Goal: Task Accomplishment & Management: Use online tool/utility

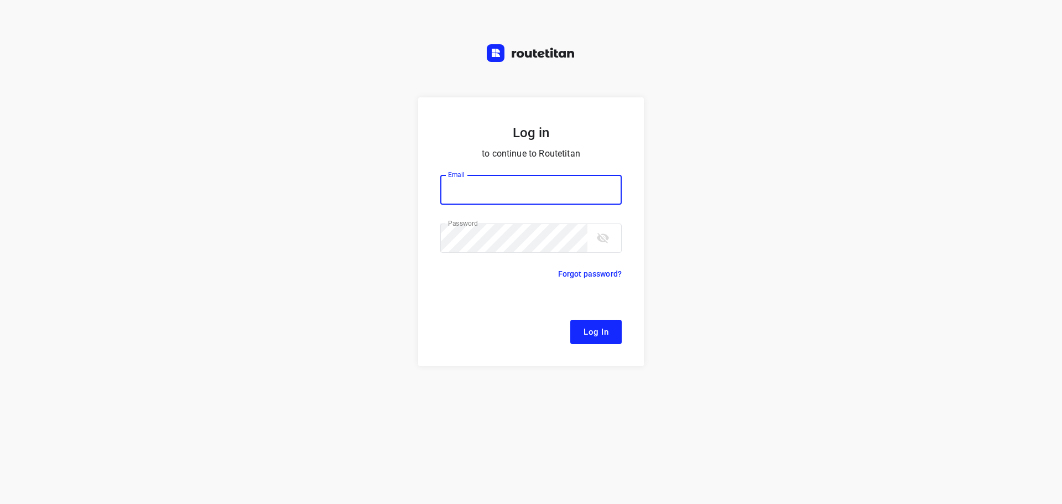
type input "remco@fruitopjewerk.nl"
click at [587, 329] on span "Log In" at bounding box center [596, 332] width 25 height 14
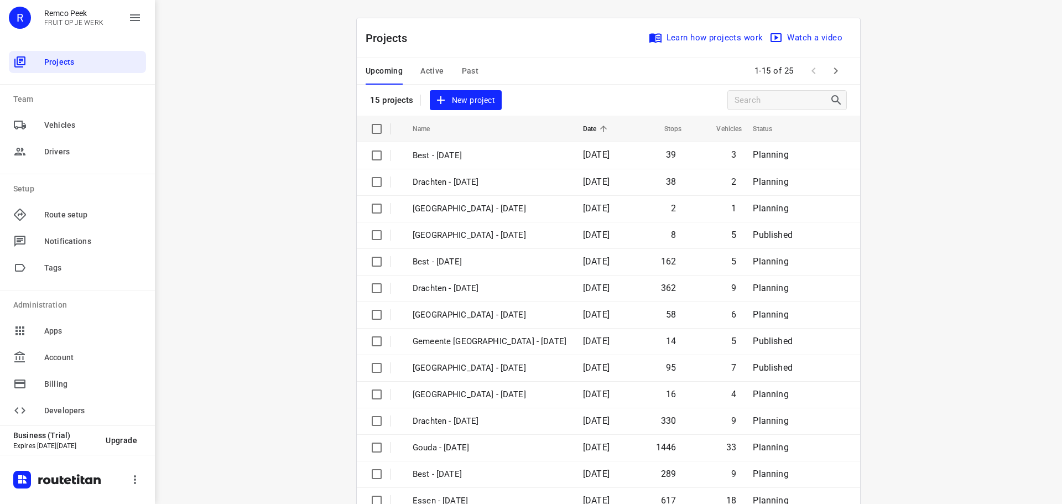
click at [453, 69] on div "Upcoming Active Past" at bounding box center [431, 71] width 131 height 27
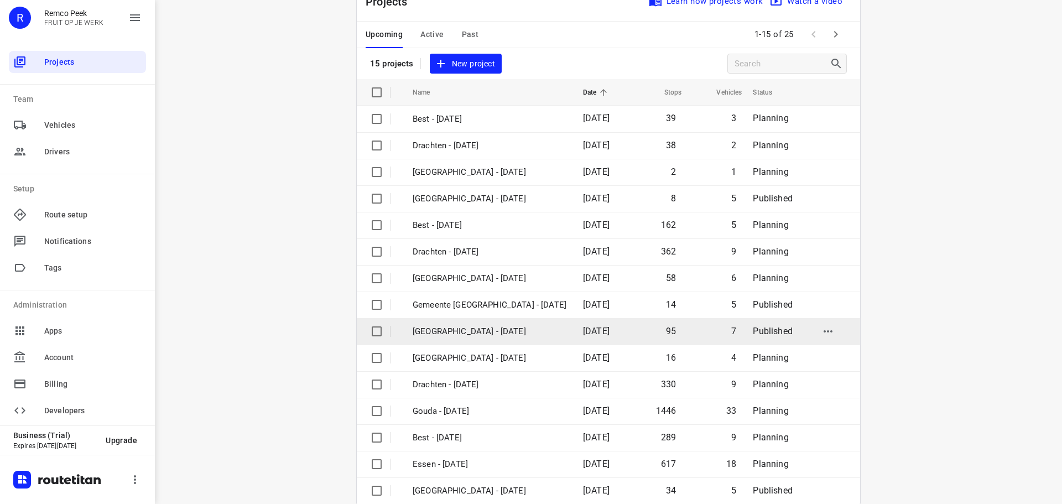
scroll to position [55, 0]
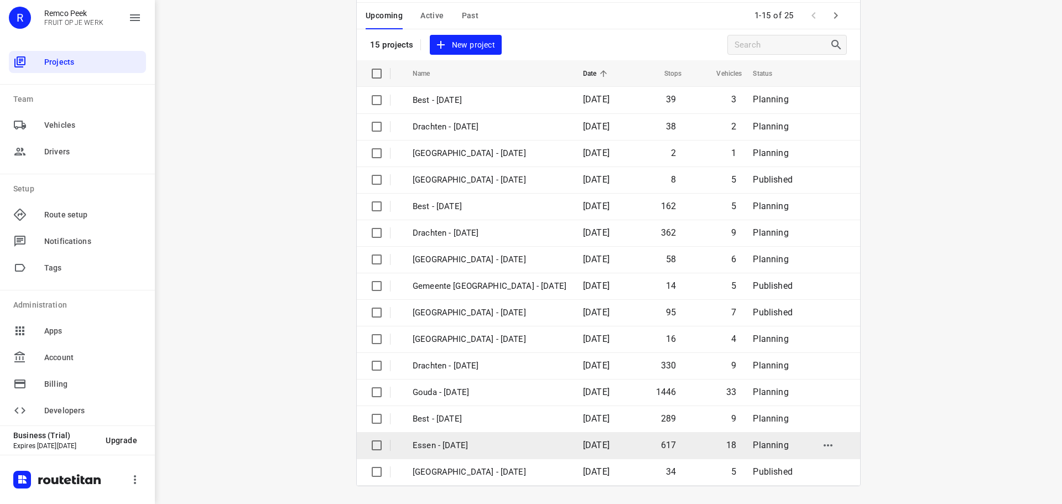
click at [465, 440] on p "Essen - [DATE]" at bounding box center [490, 445] width 154 height 13
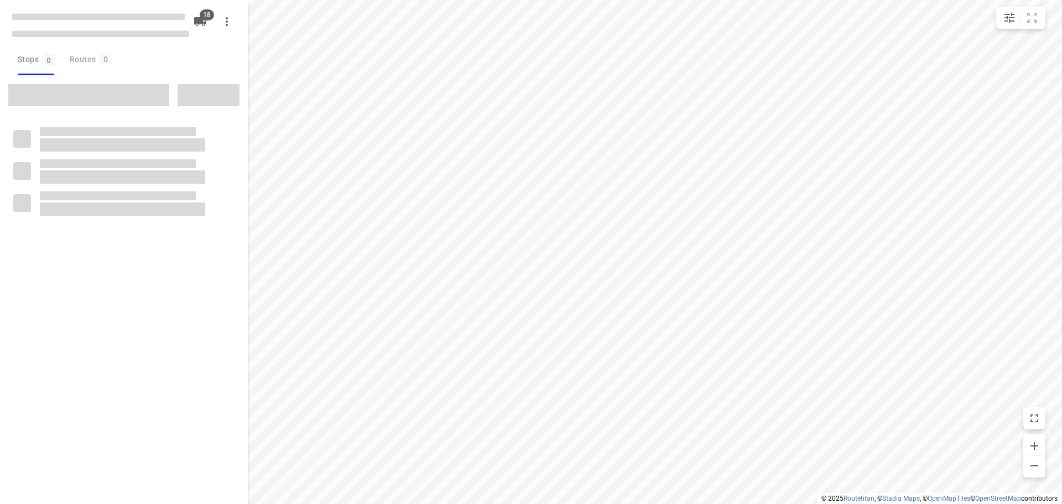
checkbox input "true"
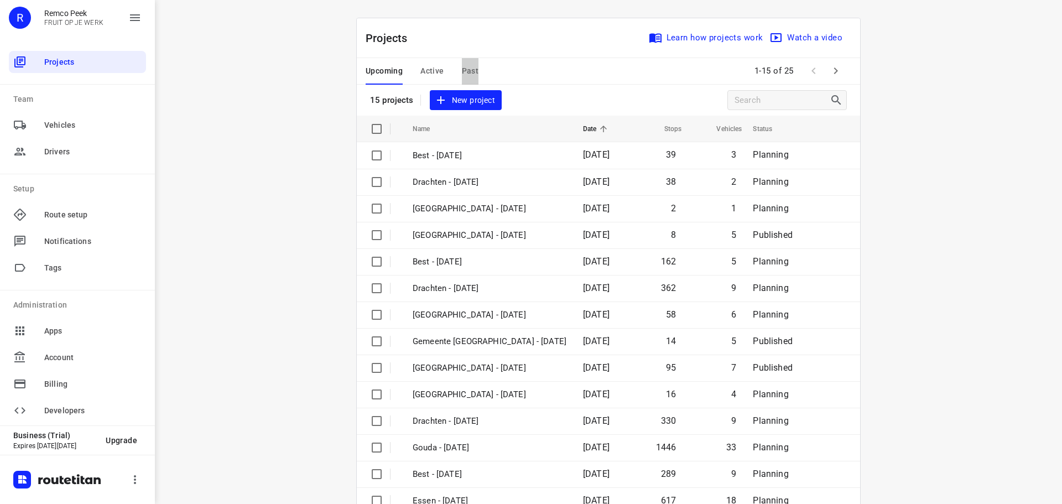
click at [470, 64] on span "Past" at bounding box center [470, 71] width 17 height 14
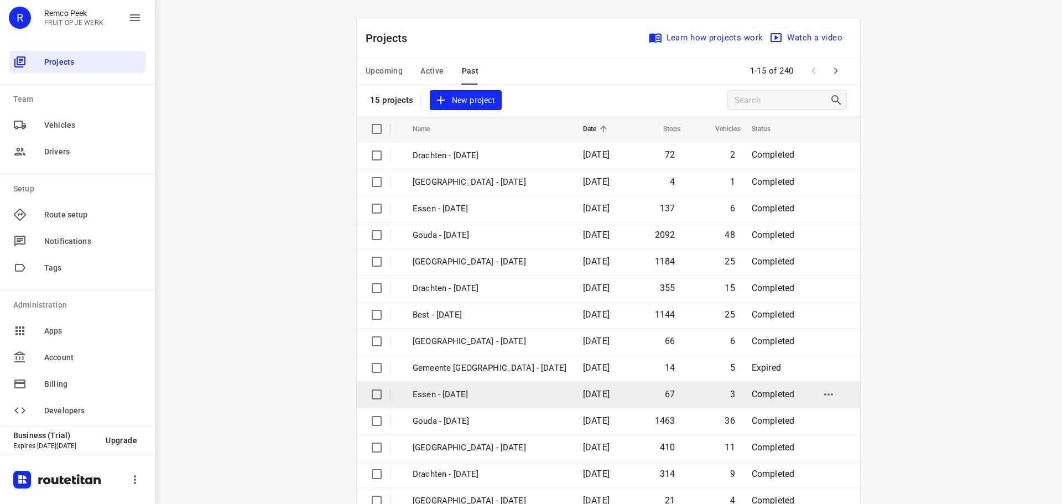
click at [431, 402] on td "Essen - Tuesday" at bounding box center [488, 394] width 173 height 27
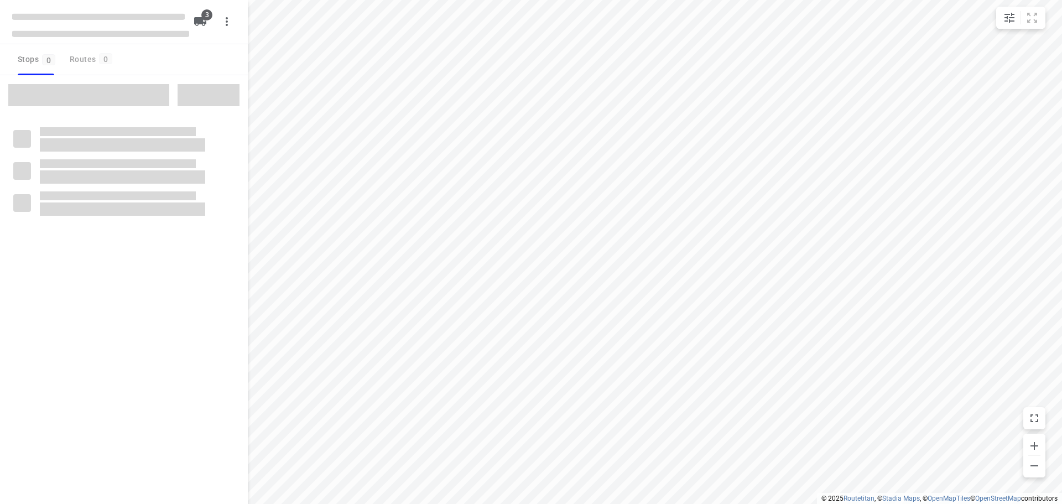
checkbox input "true"
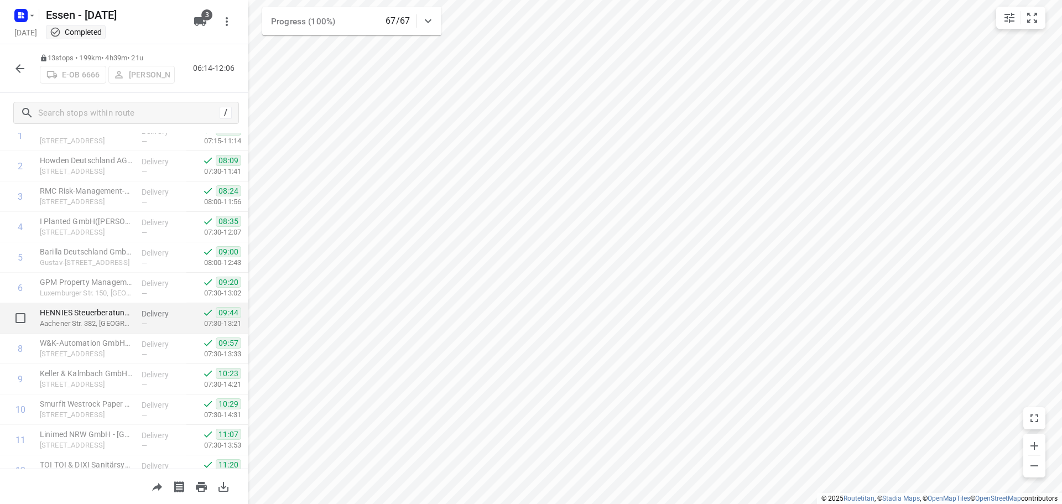
scroll to position [145, 0]
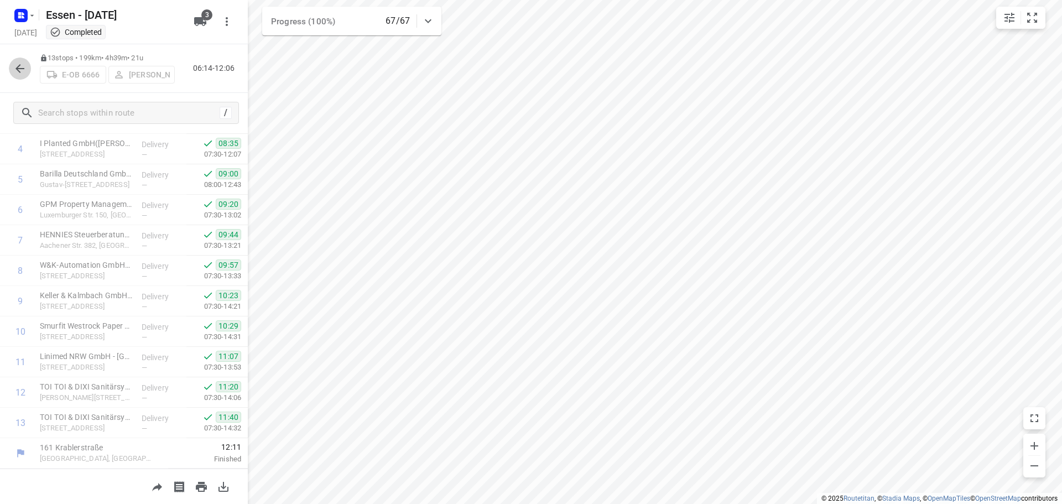
click at [16, 69] on icon "button" at bounding box center [19, 68] width 9 height 9
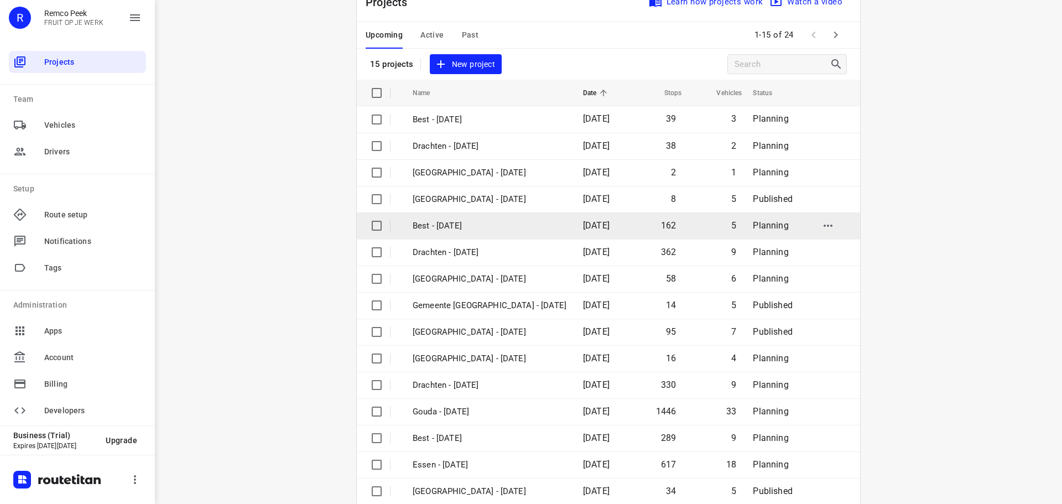
scroll to position [55, 0]
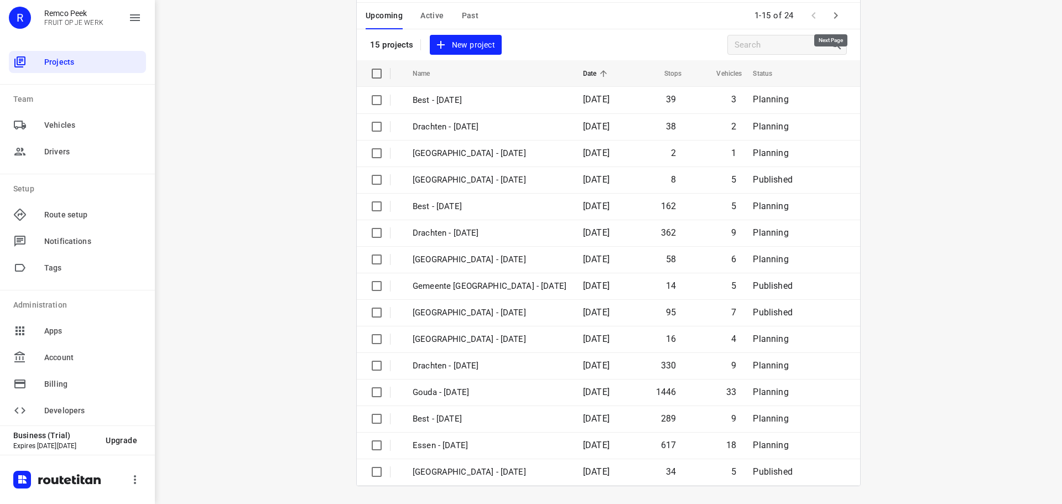
click at [829, 13] on icon "button" at bounding box center [835, 15] width 13 height 13
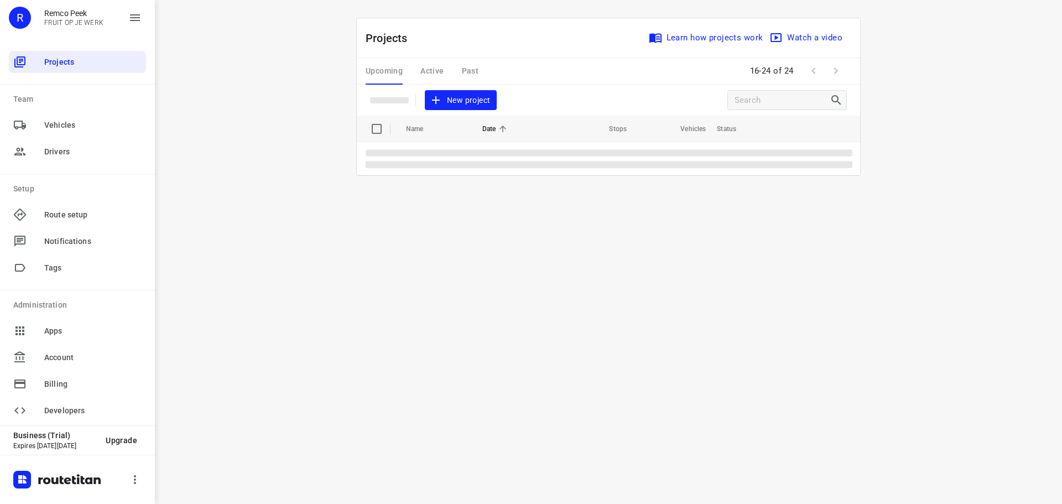
scroll to position [0, 0]
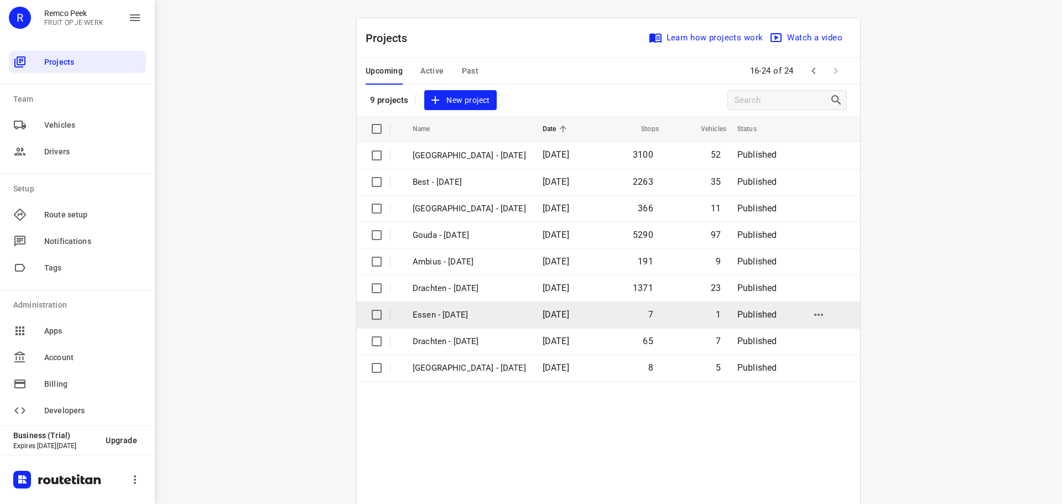
click at [416, 321] on td "Essen - [DATE]" at bounding box center [468, 314] width 132 height 27
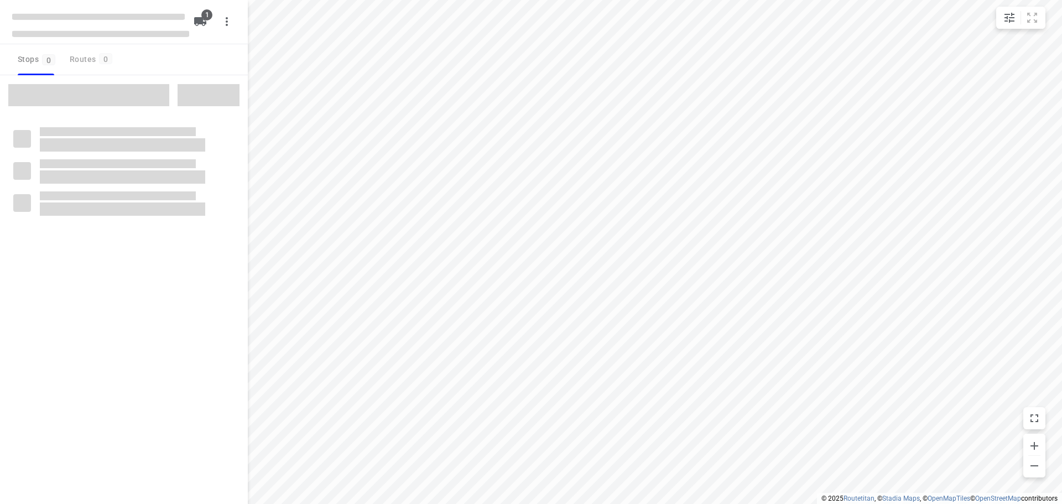
checkbox input "true"
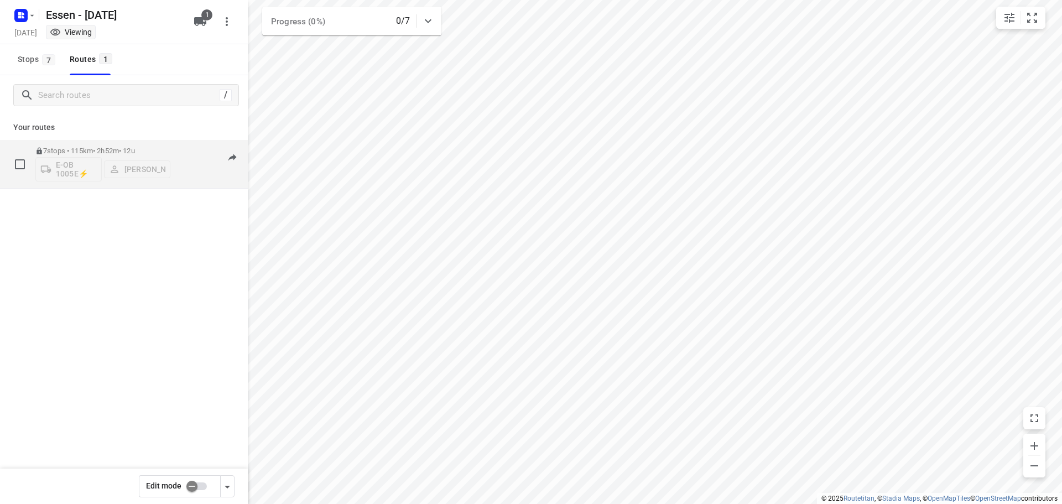
click at [150, 154] on p "7 stops • 115km • 2h52m • 12u" at bounding box center [102, 151] width 135 height 8
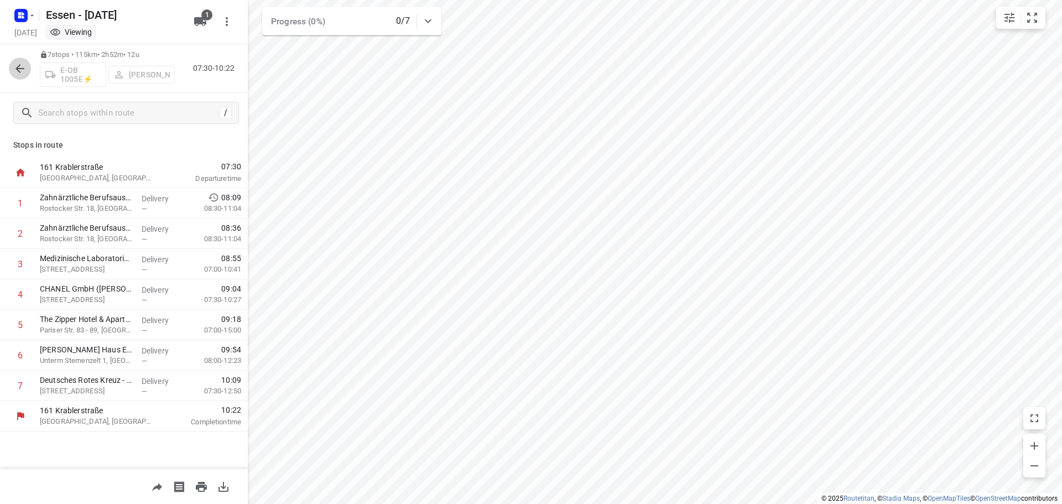
click at [14, 73] on icon "button" at bounding box center [19, 68] width 13 height 13
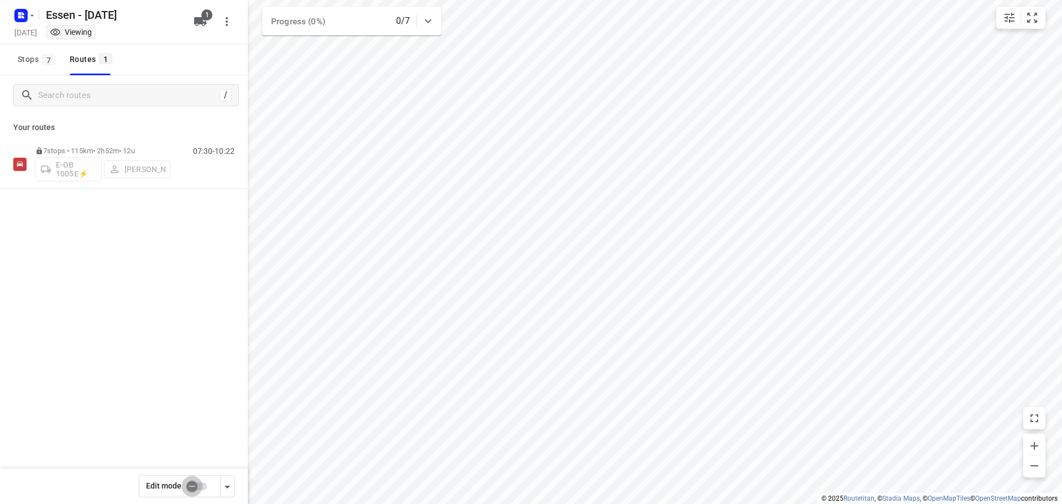
click at [195, 491] on input "checkbox" at bounding box center [191, 486] width 63 height 21
checkbox input "true"
click at [159, 152] on p "7 stops • 115km • 2h52m • 12u" at bounding box center [102, 151] width 135 height 8
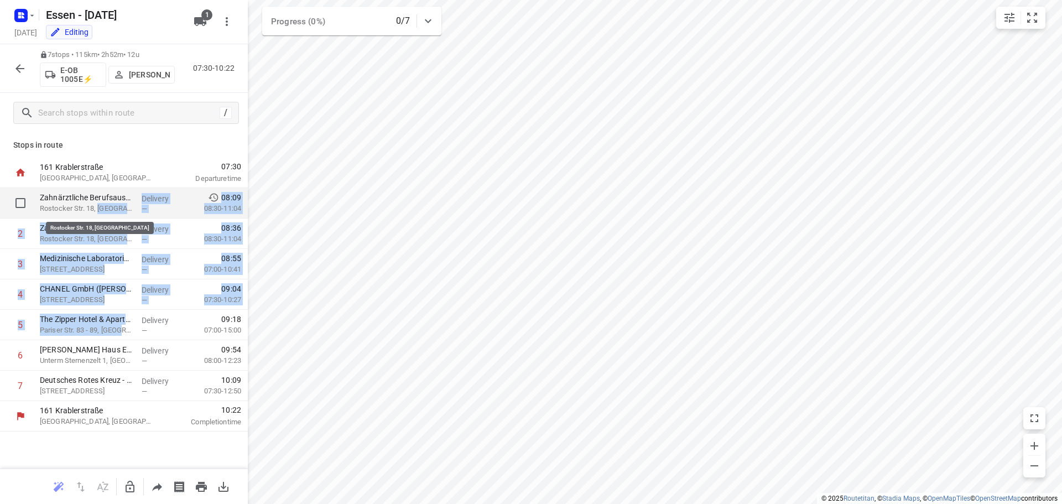
drag, startPoint x: 123, startPoint y: 327, endPoint x: 101, endPoint y: 205, distance: 123.8
click at [101, 205] on div "161 Krablerstraße Essen, Germany 07:30 Departure time Zahnärztliche Berufsausüb…" at bounding box center [124, 295] width 248 height 274
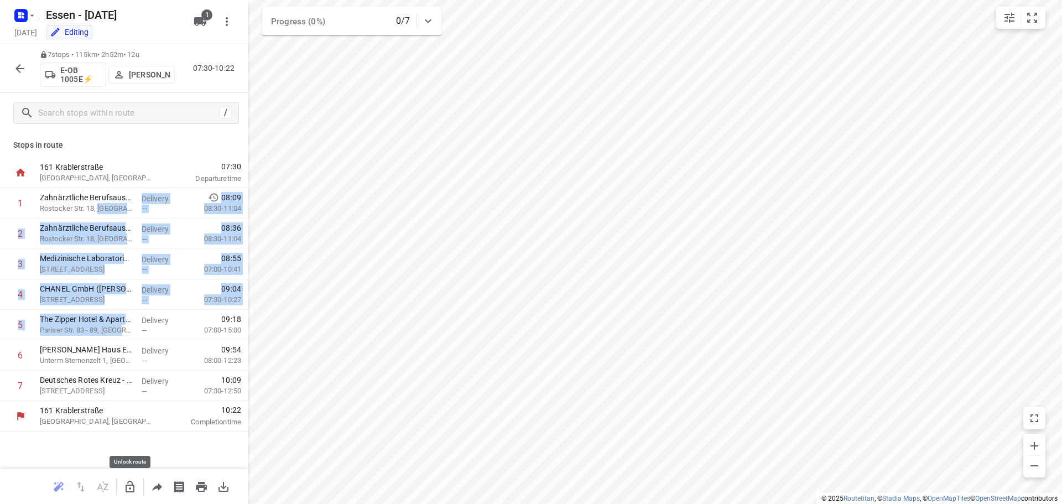
click at [131, 487] on icon "button" at bounding box center [129, 486] width 13 height 13
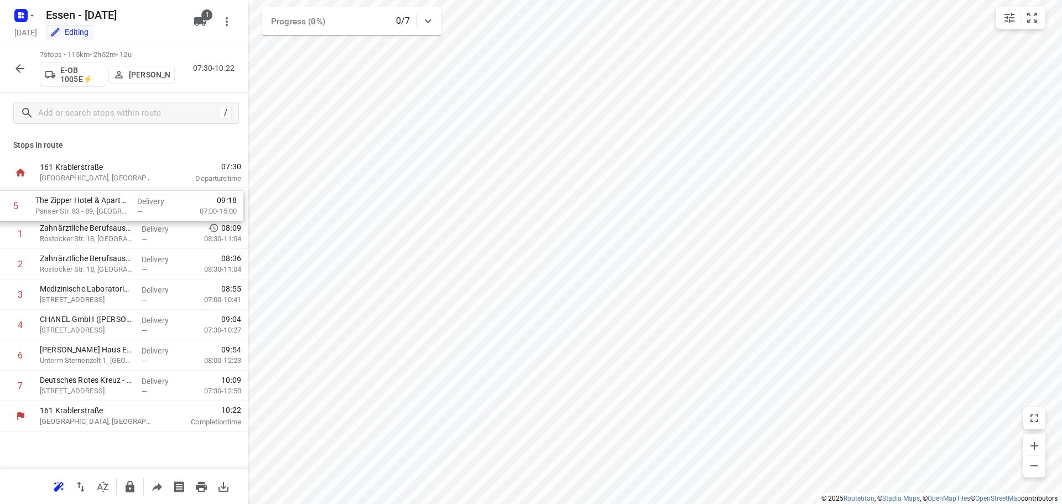
drag, startPoint x: 123, startPoint y: 330, endPoint x: 117, endPoint y: 208, distance: 121.9
click at [117, 208] on div "1 Zahnärztliche Berufsausübungsgemeinschaft Dr. Dann & Kollegen(Zahnärztliche B…" at bounding box center [124, 294] width 248 height 213
drag, startPoint x: 95, startPoint y: 305, endPoint x: 78, endPoint y: 242, distance: 65.9
click at [78, 242] on div "1 The Zipper Hotel & Apartments GmbH(Franziska Pfaff) Pariser Str. 83 - 89, Düs…" at bounding box center [124, 294] width 248 height 213
drag, startPoint x: 103, startPoint y: 328, endPoint x: 106, endPoint y: 288, distance: 40.0
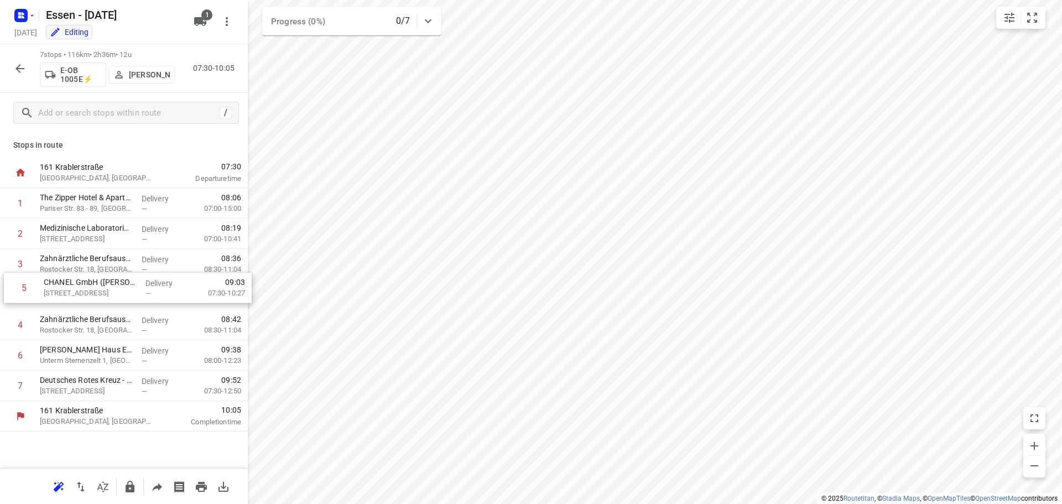
click at [106, 288] on div "1 The Zipper Hotel & Apartments GmbH(Franziska Pfaff) Pariser Str. 83 - 89, Düs…" at bounding box center [124, 294] width 248 height 213
drag, startPoint x: 105, startPoint y: 295, endPoint x: 95, endPoint y: 264, distance: 33.2
click at [95, 264] on div "1 The Zipper Hotel & Apartments GmbH(Franziska Pfaff) Pariser Str. 83 - 89, Düs…" at bounding box center [124, 294] width 248 height 213
drag, startPoint x: 95, startPoint y: 264, endPoint x: 91, endPoint y: 226, distance: 37.8
click at [91, 226] on div "1 The Zipper Hotel & Apartments GmbH(Franziska Pfaff) Pariser Str. 83 - 89, Düs…" at bounding box center [124, 294] width 248 height 213
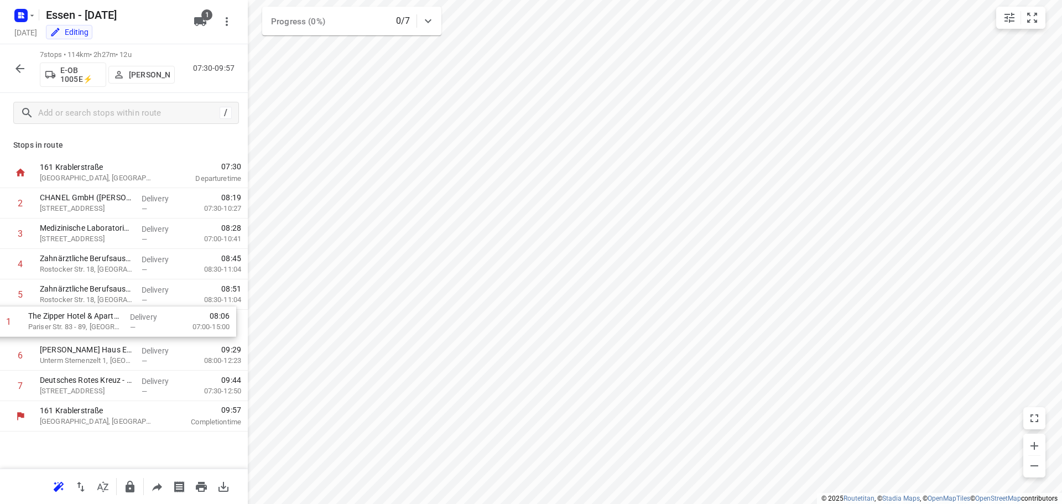
drag, startPoint x: 98, startPoint y: 214, endPoint x: 89, endPoint y: 336, distance: 122.7
click at [89, 336] on div "1 The Zipper Hotel & Apartments GmbH(Franziska Pfaff) Pariser Str. 83 - 89, Düs…" at bounding box center [124, 294] width 248 height 213
drag, startPoint x: 105, startPoint y: 195, endPoint x: 111, endPoint y: 294, distance: 99.8
click at [111, 294] on div "1 CHANEL GmbH (Jan-Hendrik Elberich) Königsallee 20, Düsseldorf Delivery — 08:0…" at bounding box center [124, 294] width 248 height 213
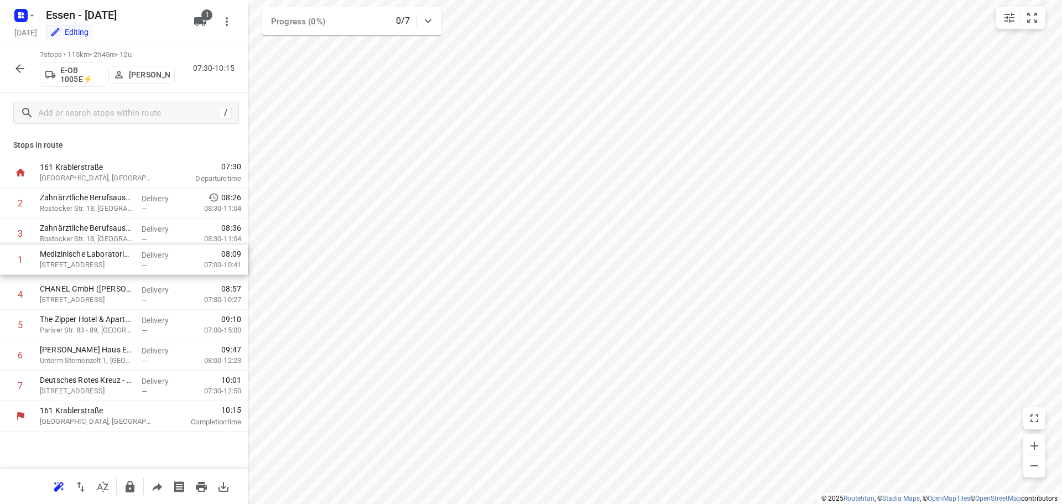
drag, startPoint x: 111, startPoint y: 208, endPoint x: 112, endPoint y: 268, distance: 59.7
click at [112, 268] on div "1 Medizinische Laboratorien Düsseldorf GmbH - Zimmerstr.(Buchhaltung) Zimmerstr…" at bounding box center [124, 294] width 248 height 213
click at [725, 503] on html "i © 2025 Routetitan , © Stadia Maps , © OpenMapTiles © OpenStreetMap contributo…" at bounding box center [531, 252] width 1062 height 504
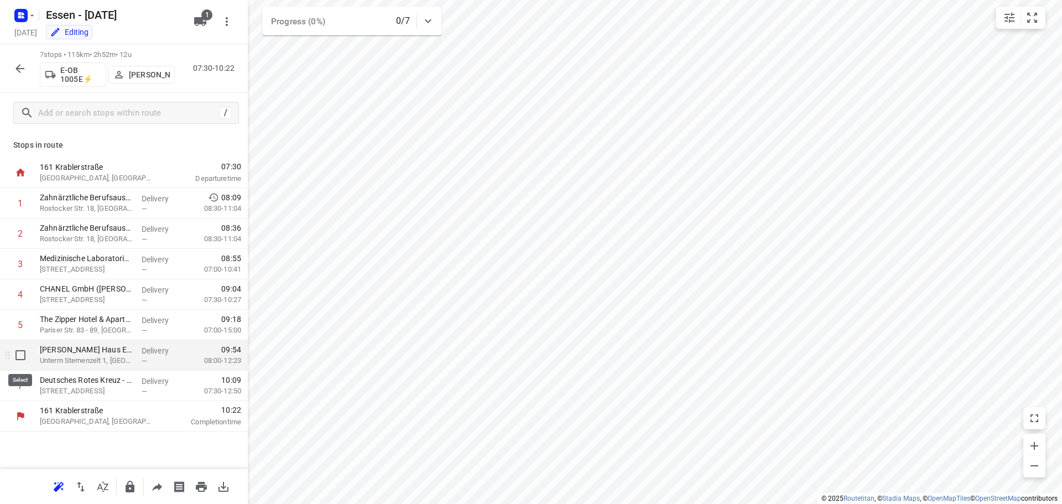
click at [24, 360] on input "checkbox" at bounding box center [20, 355] width 22 height 22
checkbox input "true"
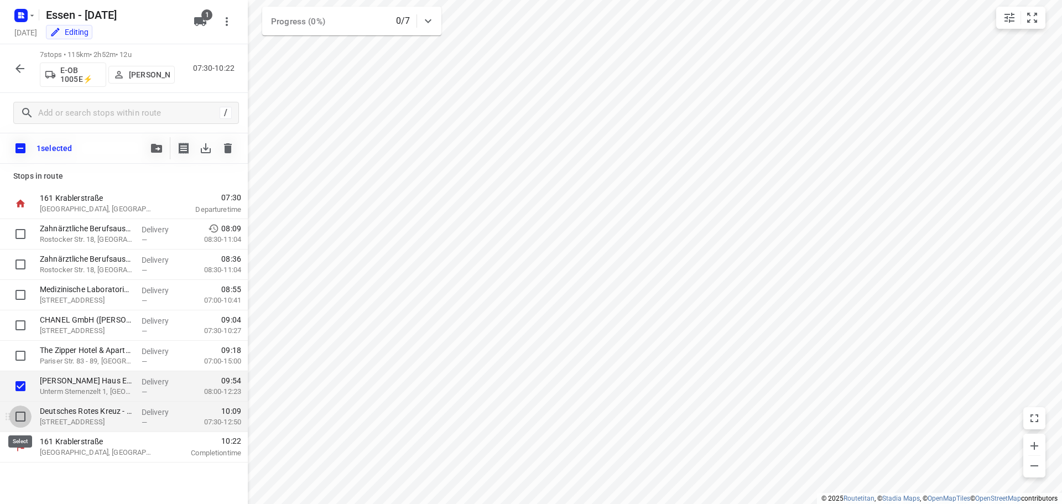
click at [19, 414] on input "checkbox" at bounding box center [20, 416] width 22 height 22
checkbox input "true"
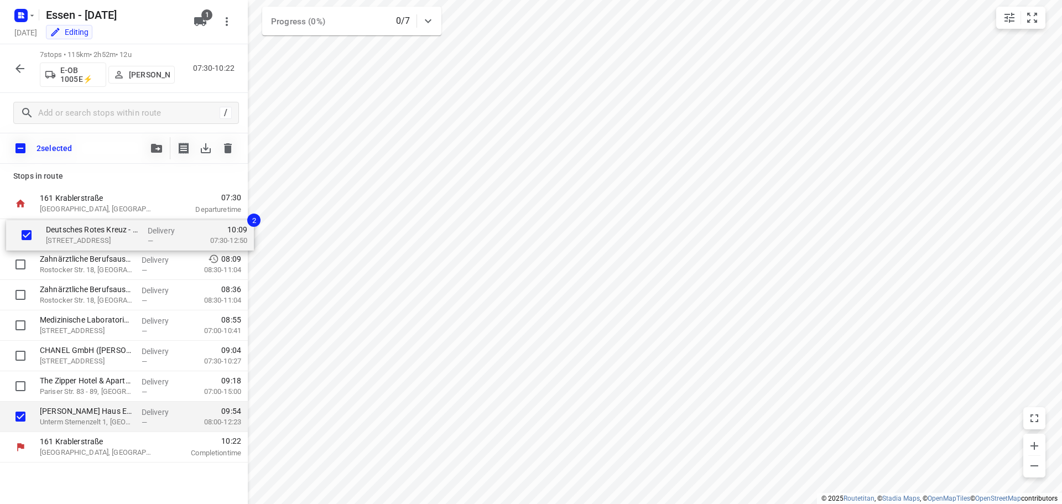
drag, startPoint x: 79, startPoint y: 407, endPoint x: 83, endPoint y: 217, distance: 189.8
click at [83, 217] on div "161 Krablerstraße Essen, Germany 07:30 Departure time Zahnärztliche Berufsausüb…" at bounding box center [124, 326] width 248 height 274
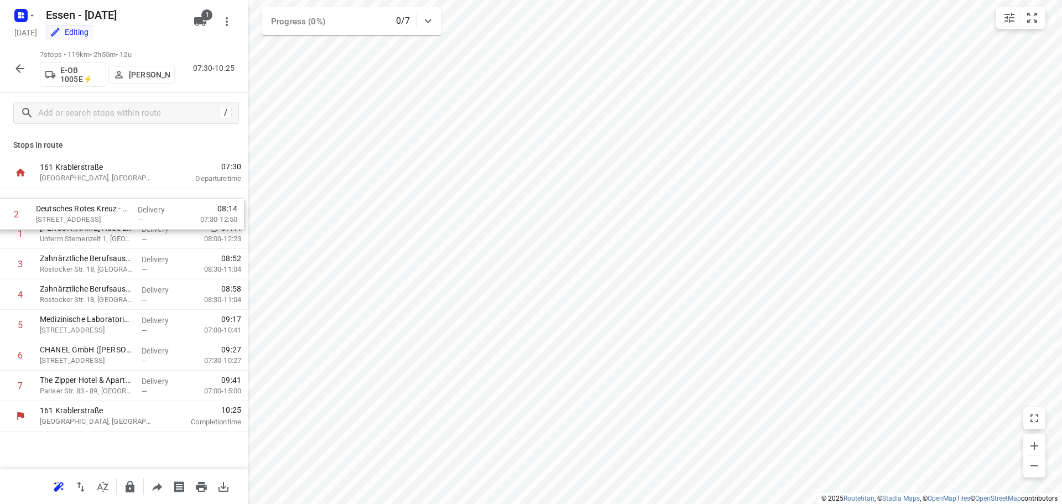
drag, startPoint x: 87, startPoint y: 235, endPoint x: 79, endPoint y: 211, distance: 25.0
click at [79, 211] on div "1 Ronald McDonald Haus Essen(McDonald’s Kinderhilfe Stiftung) Unterm Sternenzel…" at bounding box center [124, 294] width 248 height 213
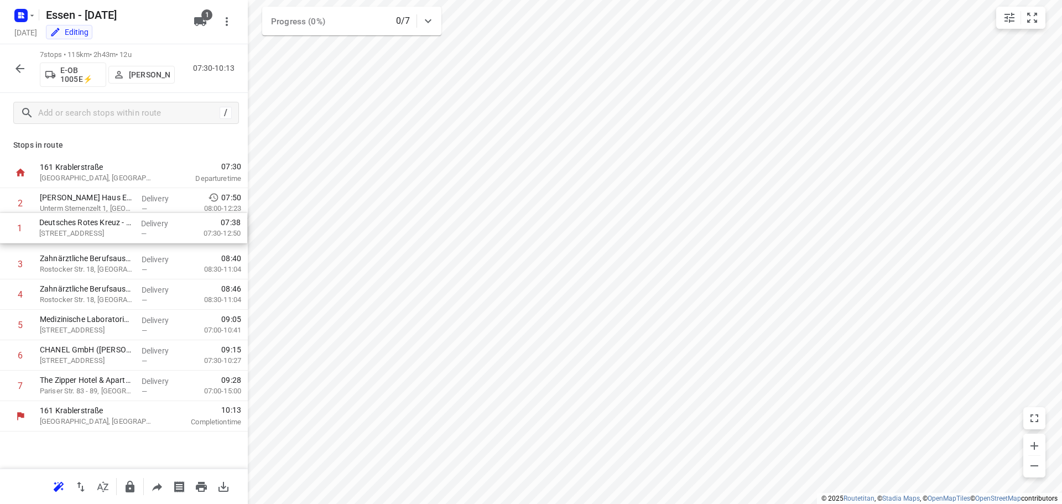
drag, startPoint x: 54, startPoint y: 205, endPoint x: 56, endPoint y: 239, distance: 34.4
click at [56, 239] on div "1 Deutsches Rotes Kreuz - Hachestr. 70(Malte-Bo Lueg) Hachestraße 70, Essen Del…" at bounding box center [124, 294] width 248 height 213
click at [25, 237] on input "checkbox" at bounding box center [20, 233] width 22 height 22
checkbox input "true"
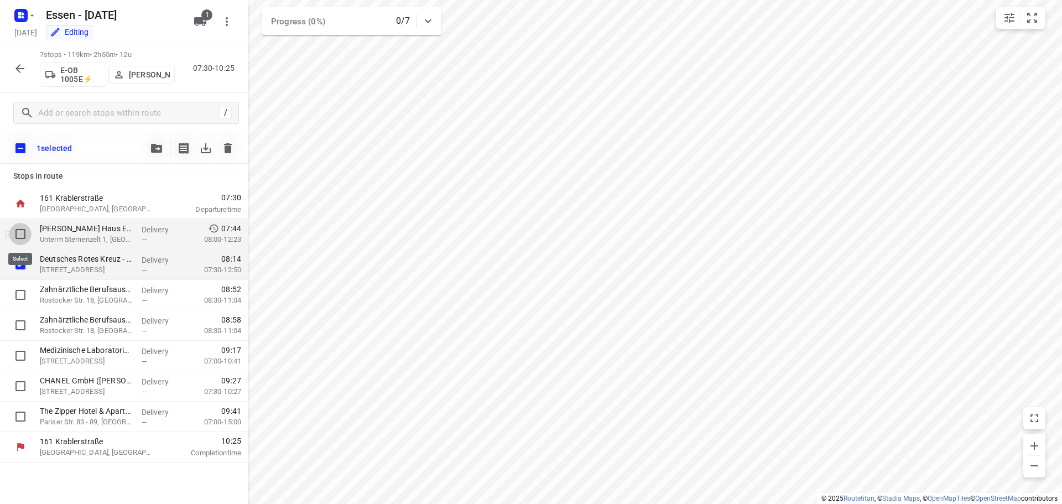
click at [24, 234] on input "checkbox" at bounding box center [20, 234] width 22 height 22
checkbox input "true"
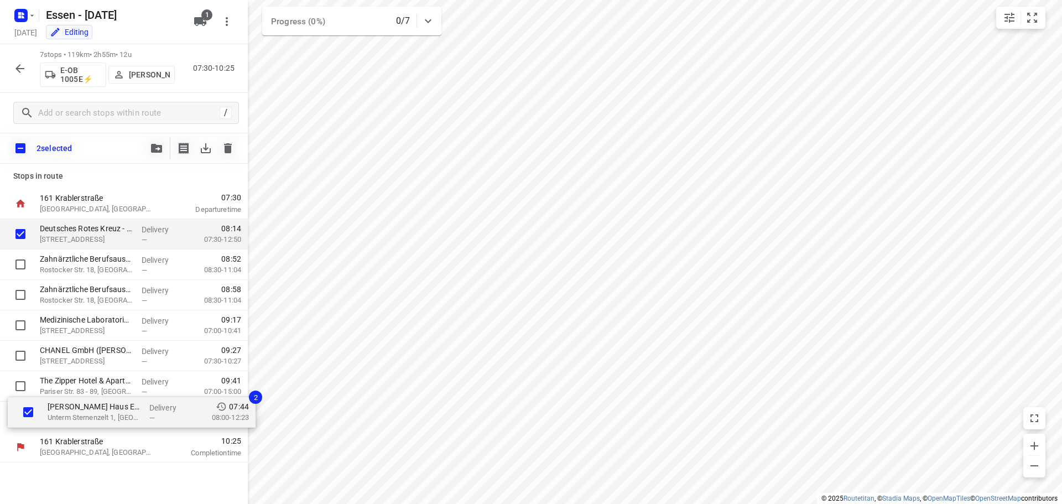
drag, startPoint x: 69, startPoint y: 237, endPoint x: 75, endPoint y: 419, distance: 181.6
click at [75, 419] on div "Ronald McDonald Haus Essen(McDonald’s Kinderhilfe Stiftung) Unterm Sternenzelt …" at bounding box center [124, 325] width 248 height 213
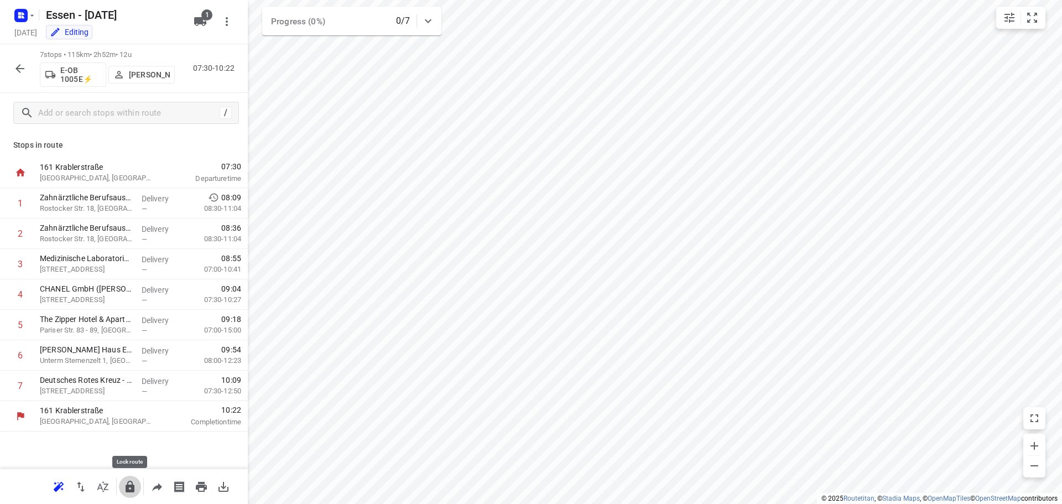
click at [127, 494] on button "button" at bounding box center [130, 487] width 22 height 22
click at [19, 70] on icon "button" at bounding box center [19, 68] width 9 height 9
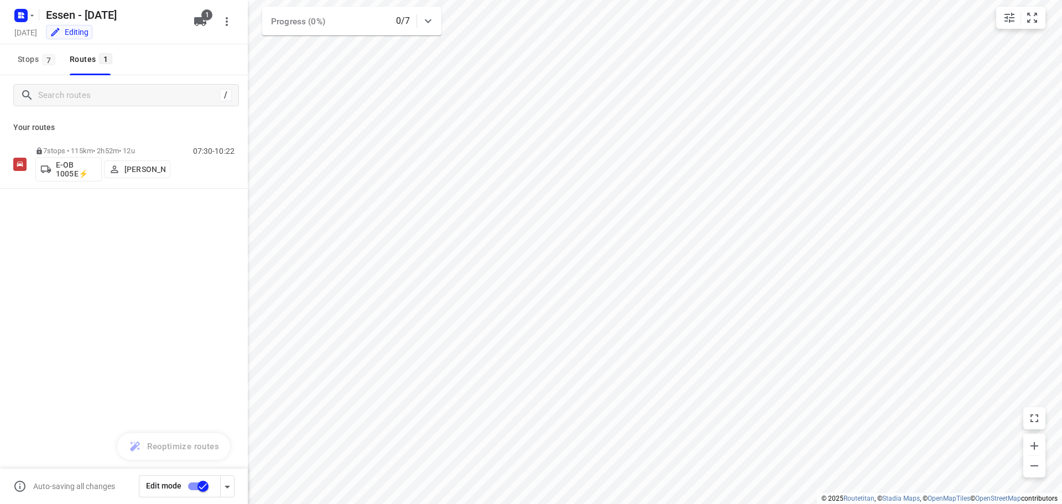
click at [199, 482] on input "checkbox" at bounding box center [202, 486] width 63 height 21
click at [190, 490] on input "checkbox" at bounding box center [191, 486] width 63 height 21
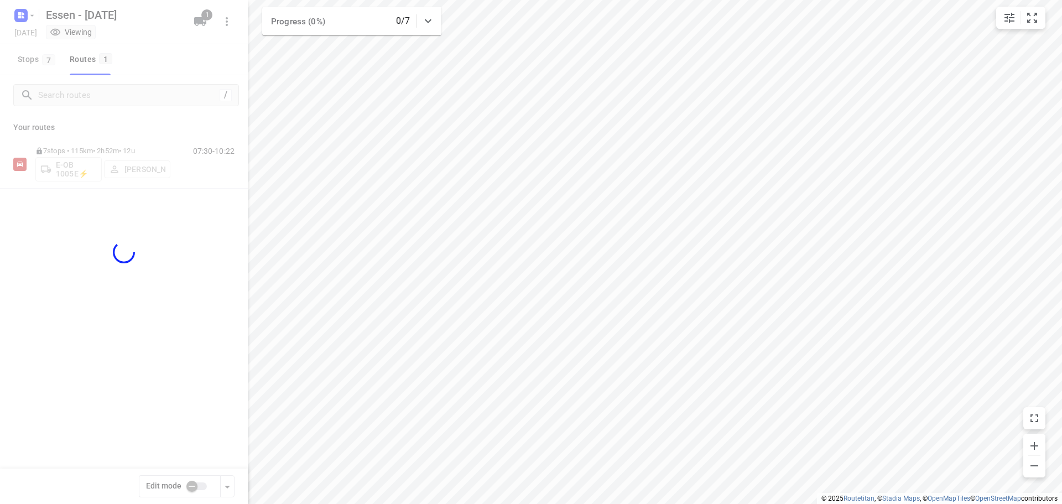
checkbox input "true"
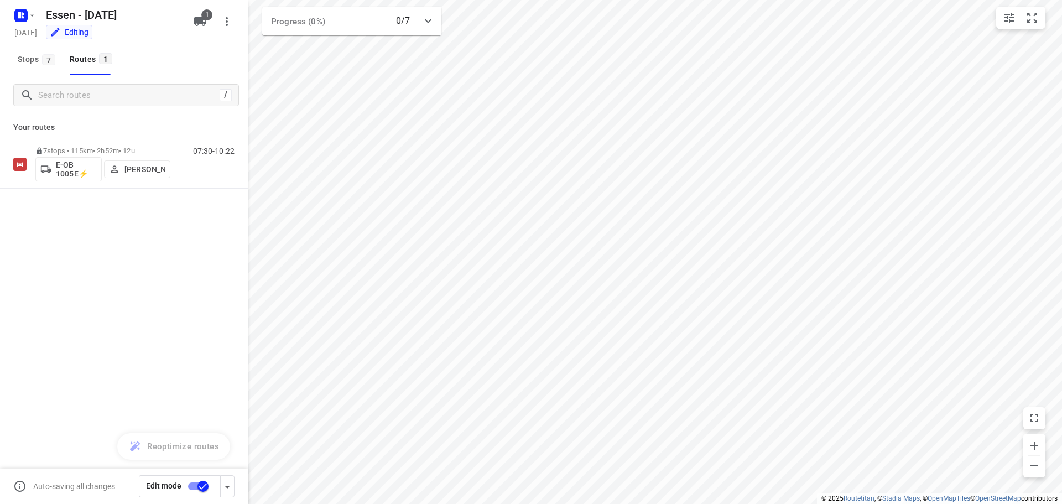
click at [136, 170] on p "[PERSON_NAME]" at bounding box center [144, 169] width 41 height 9
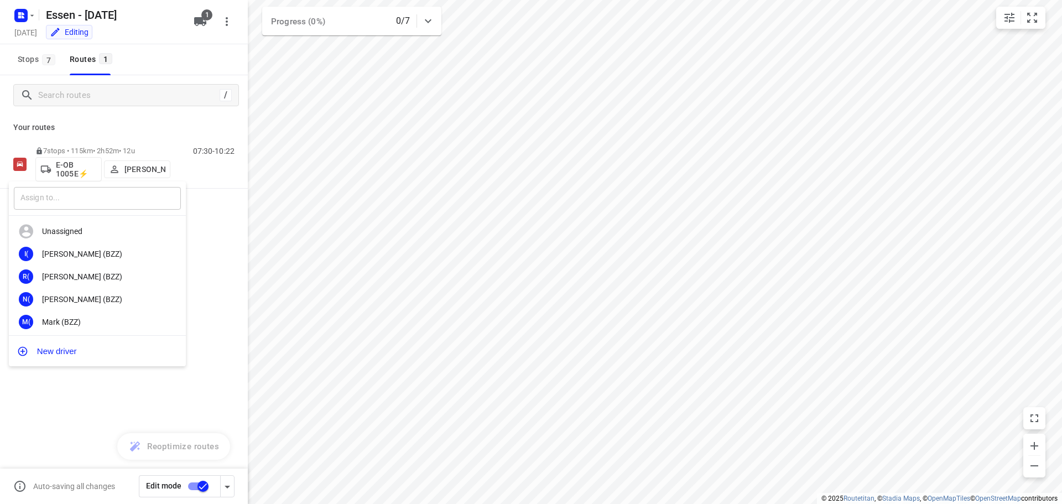
click at [118, 205] on input "text" at bounding box center [97, 198] width 167 height 23
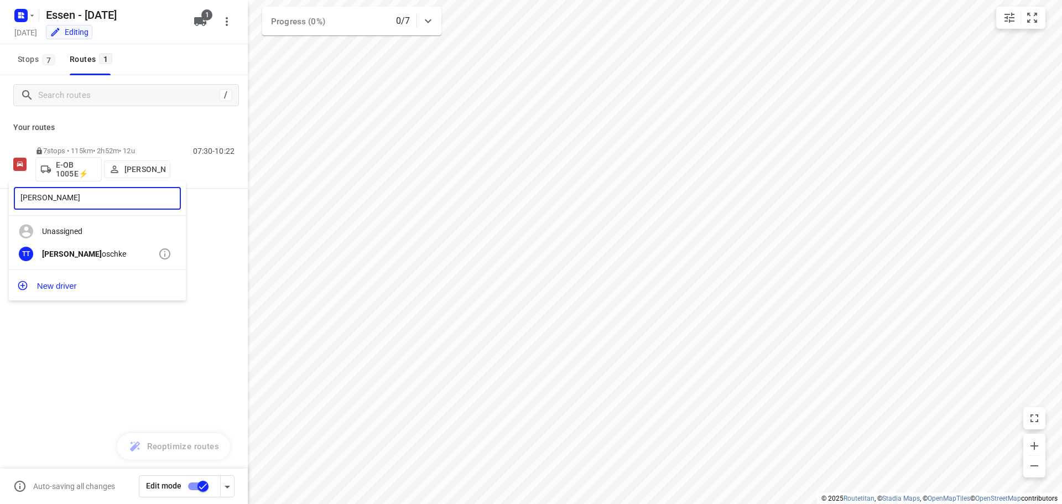
type input "tim tr"
click at [84, 260] on div "TT Tim Tr oschke" at bounding box center [97, 254] width 177 height 23
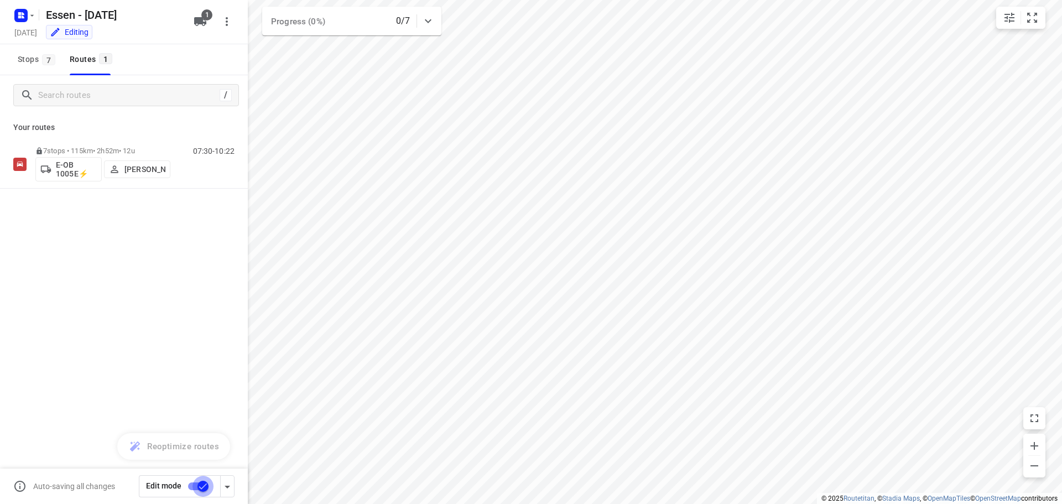
click at [196, 487] on input "checkbox" at bounding box center [202, 486] width 63 height 21
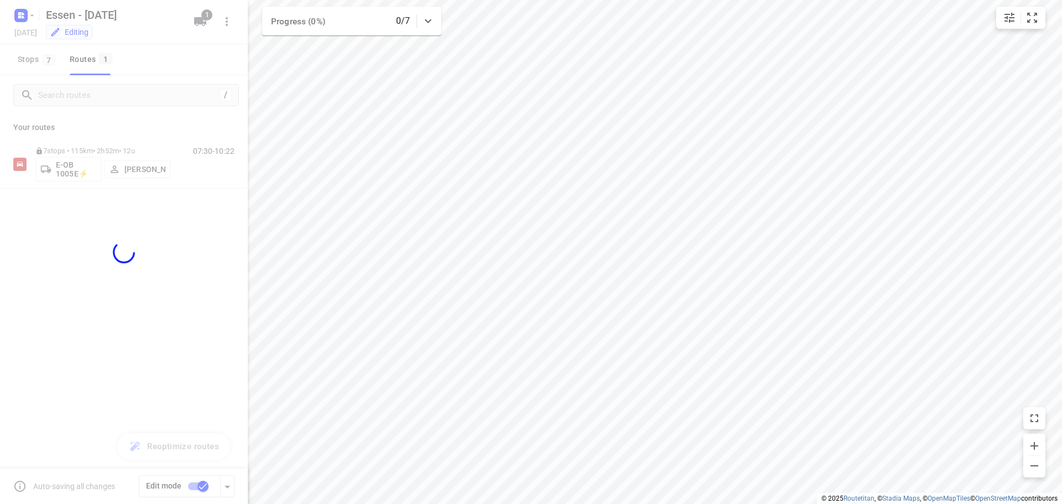
checkbox input "false"
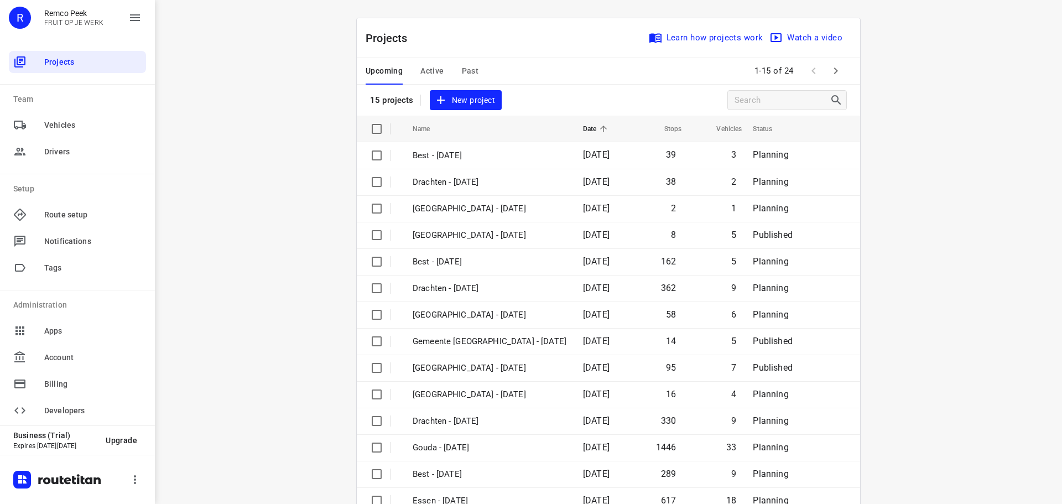
click at [421, 62] on button "Active" at bounding box center [431, 71] width 23 height 27
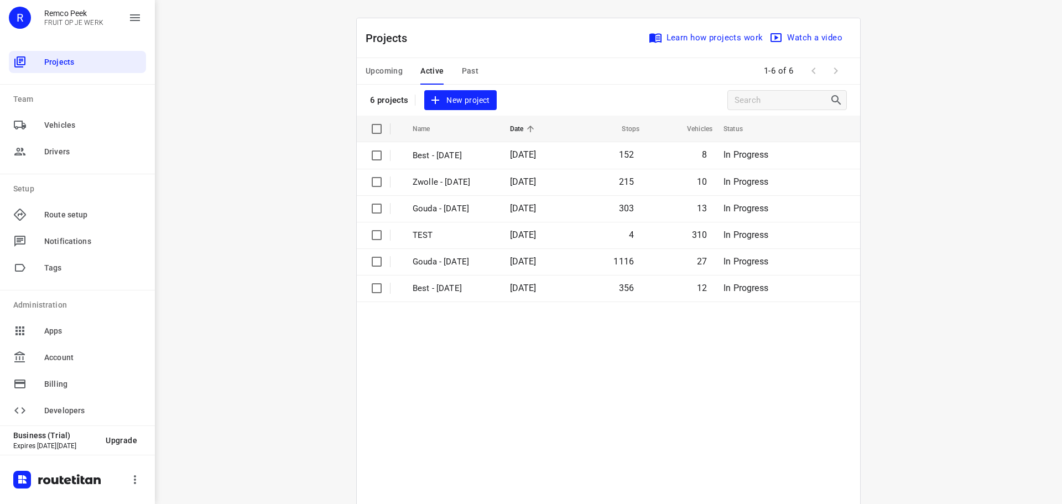
click at [467, 71] on span "Past" at bounding box center [470, 71] width 17 height 14
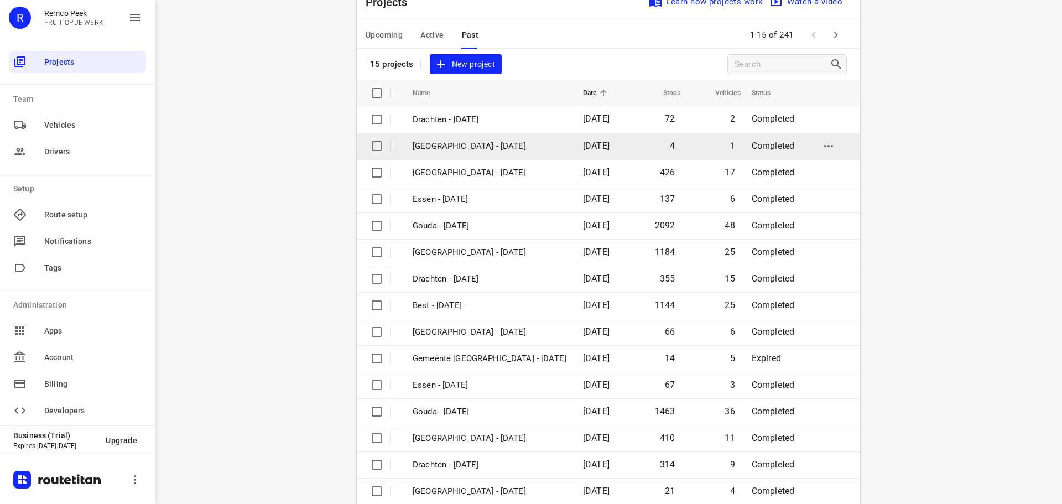
scroll to position [55, 0]
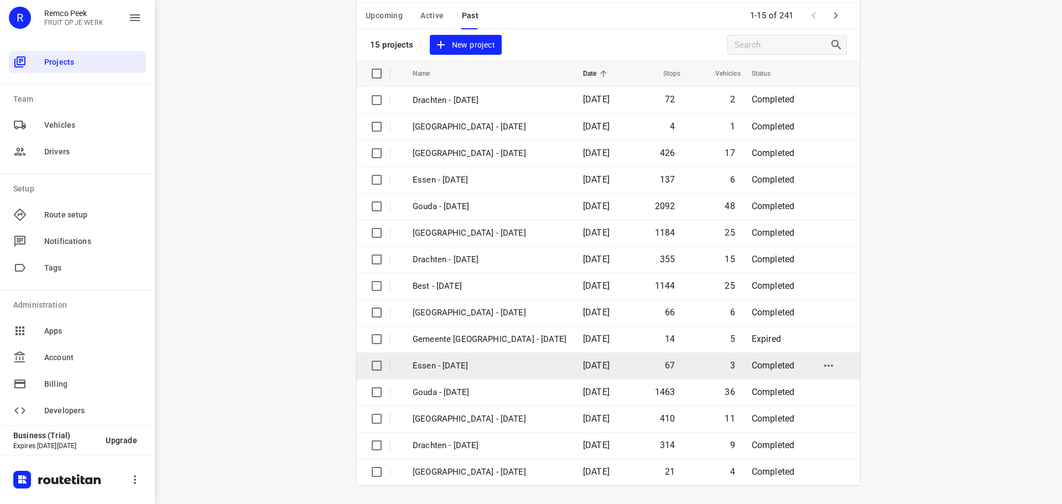
click at [454, 368] on p "Essen - Tuesday" at bounding box center [490, 366] width 154 height 13
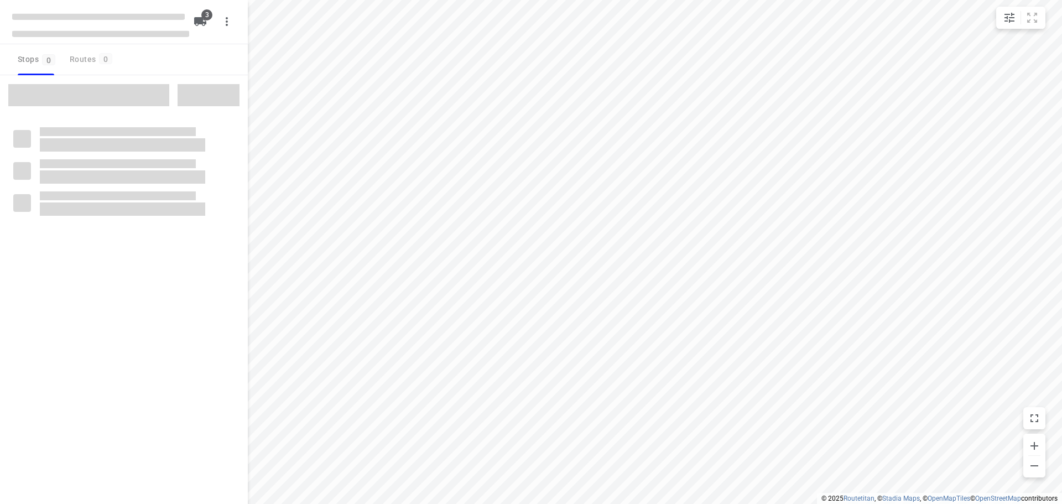
checkbox input "true"
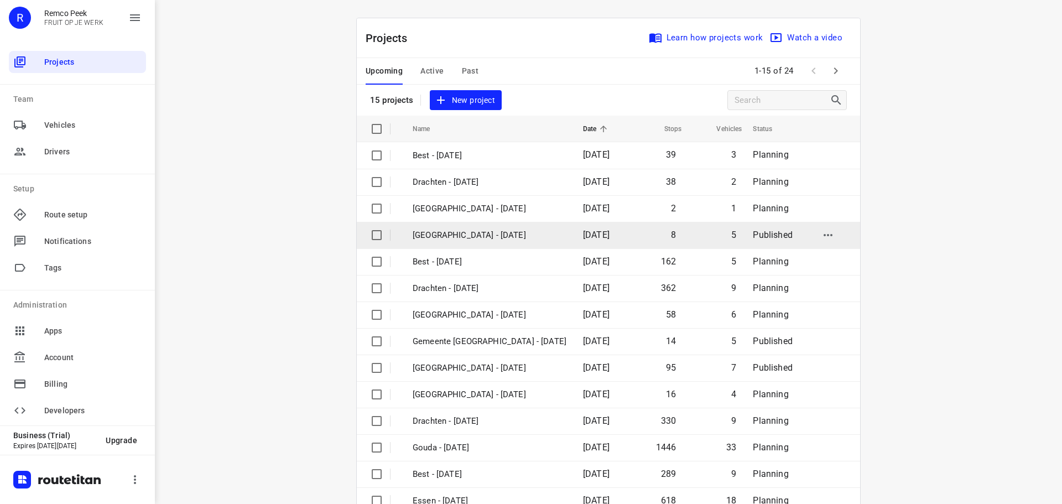
scroll to position [55, 0]
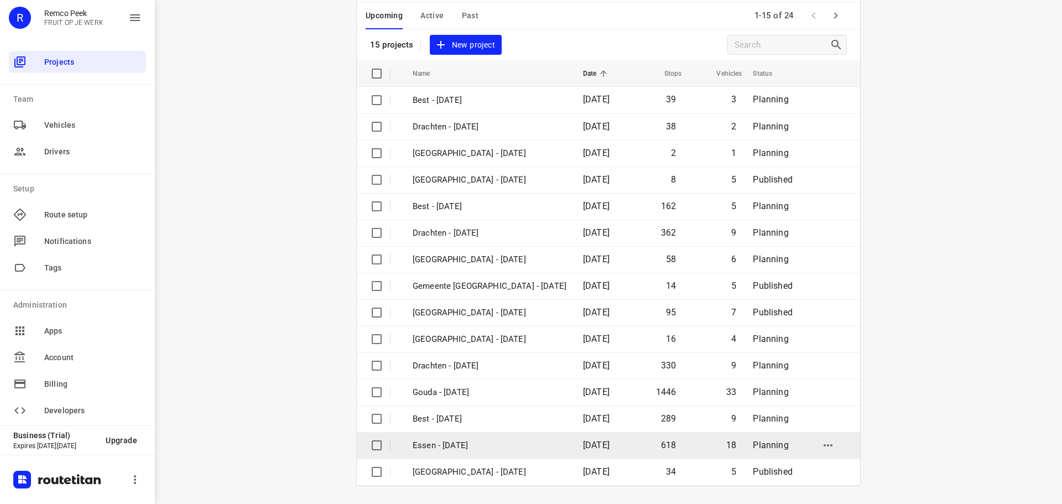
click at [450, 449] on p "Essen - [DATE]" at bounding box center [490, 445] width 154 height 13
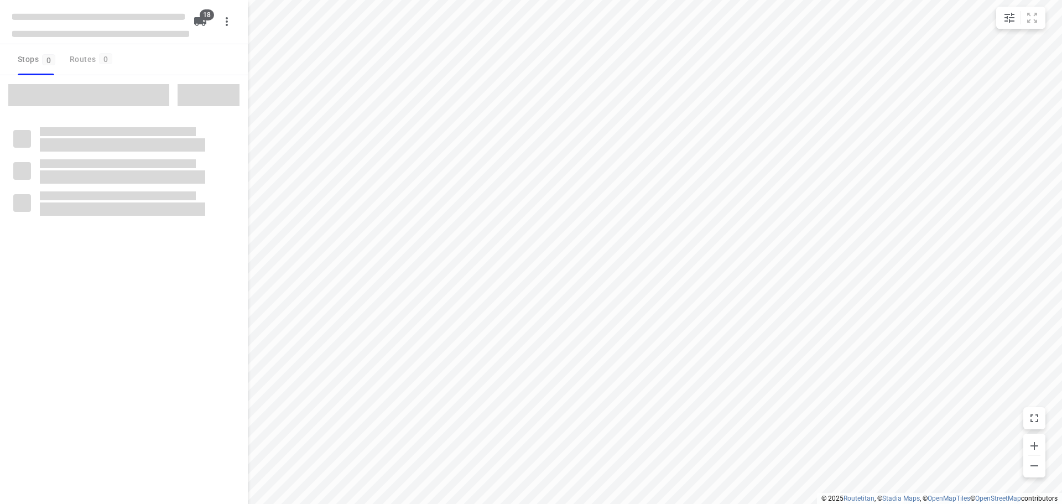
checkbox input "true"
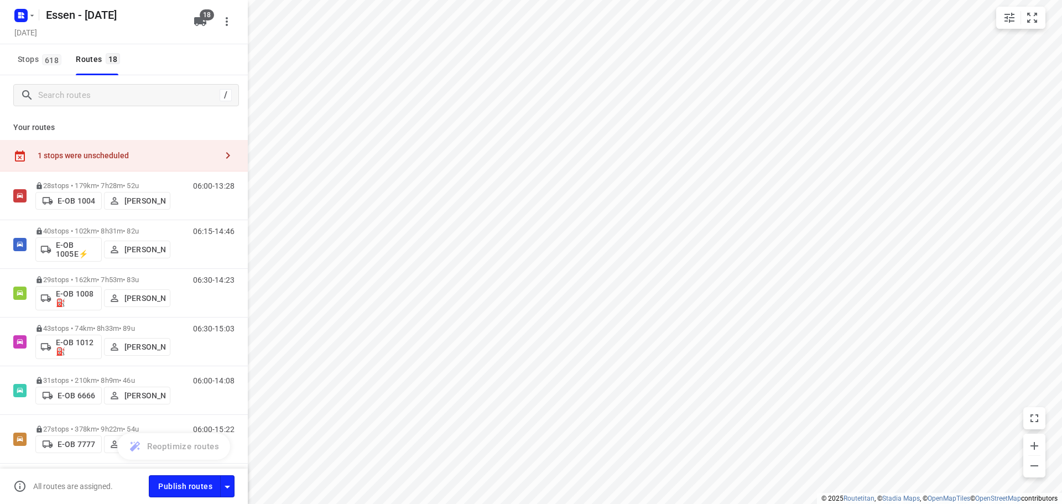
click at [178, 162] on div "1 stops were unscheduled" at bounding box center [124, 156] width 248 height 32
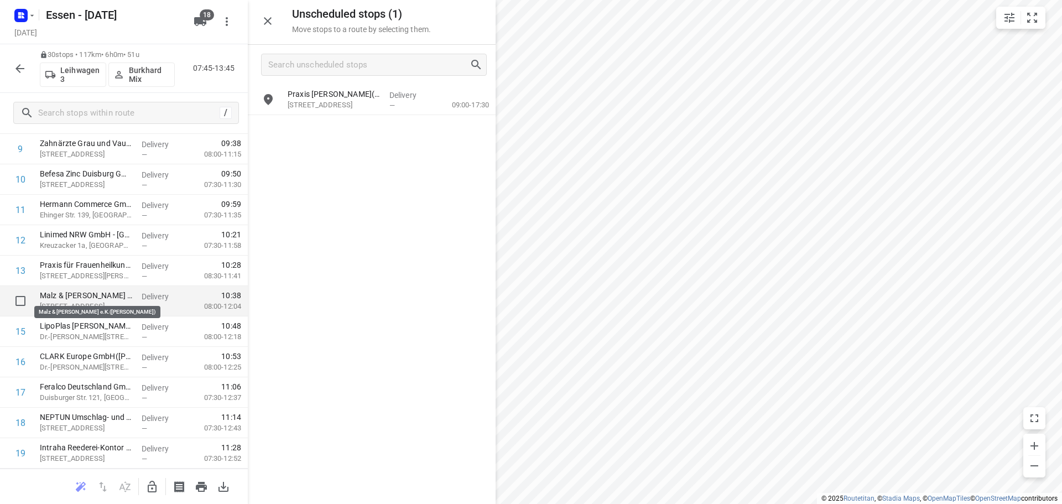
scroll to position [332, 0]
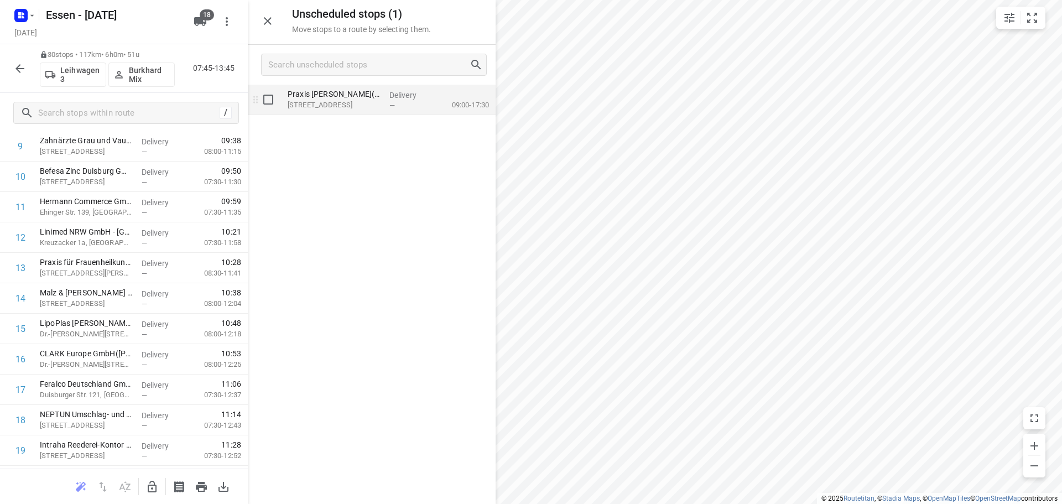
click at [339, 101] on p "[STREET_ADDRESS]" at bounding box center [334, 105] width 93 height 11
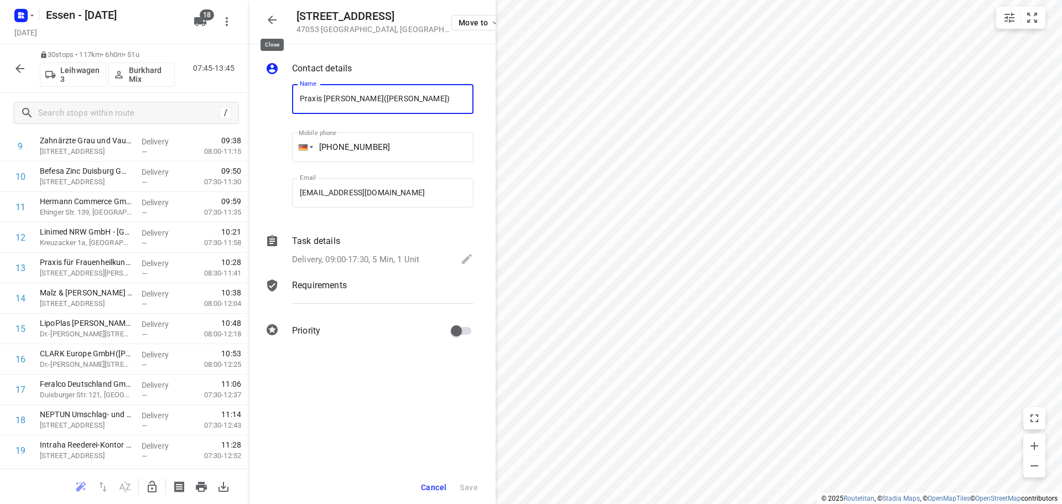
click at [278, 17] on icon "button" at bounding box center [272, 19] width 13 height 13
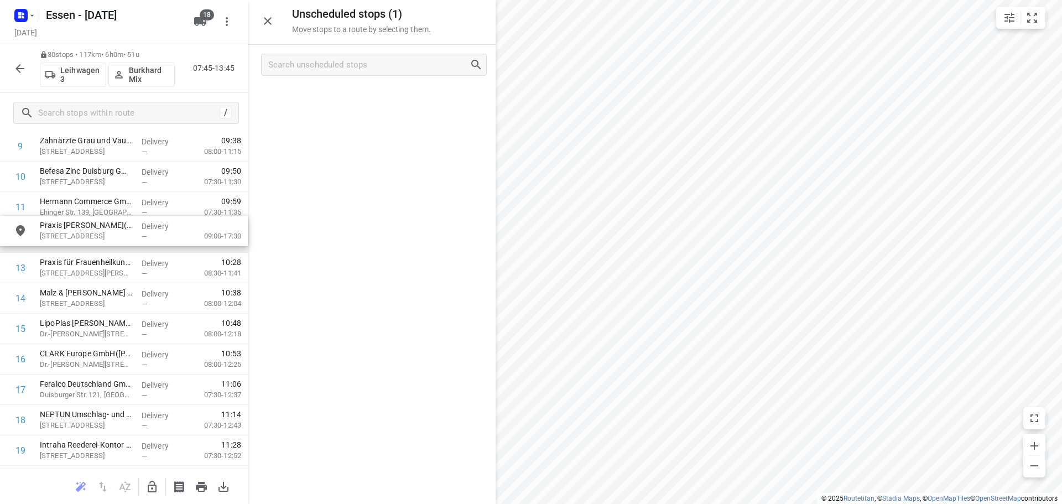
drag, startPoint x: 342, startPoint y: 103, endPoint x: 91, endPoint y: 237, distance: 283.9
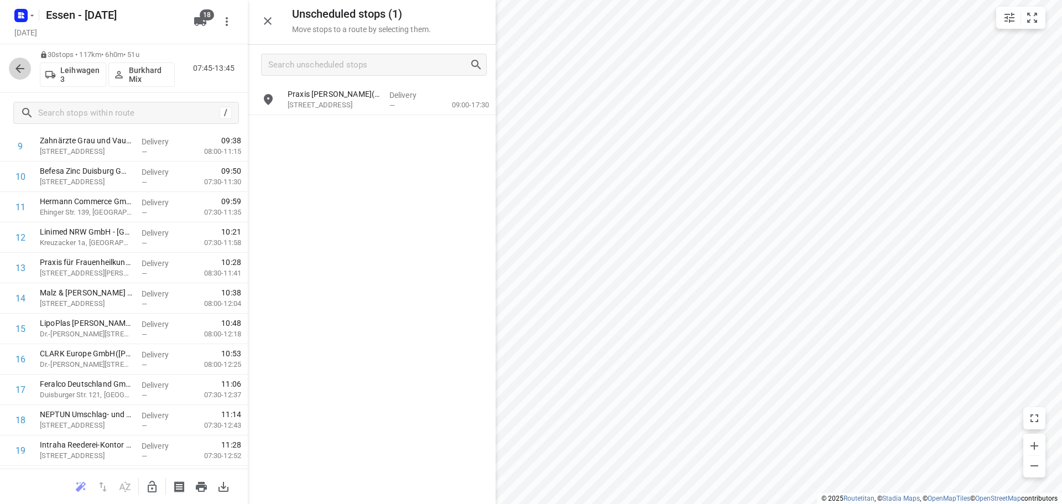
click at [24, 66] on icon "button" at bounding box center [19, 68] width 13 height 13
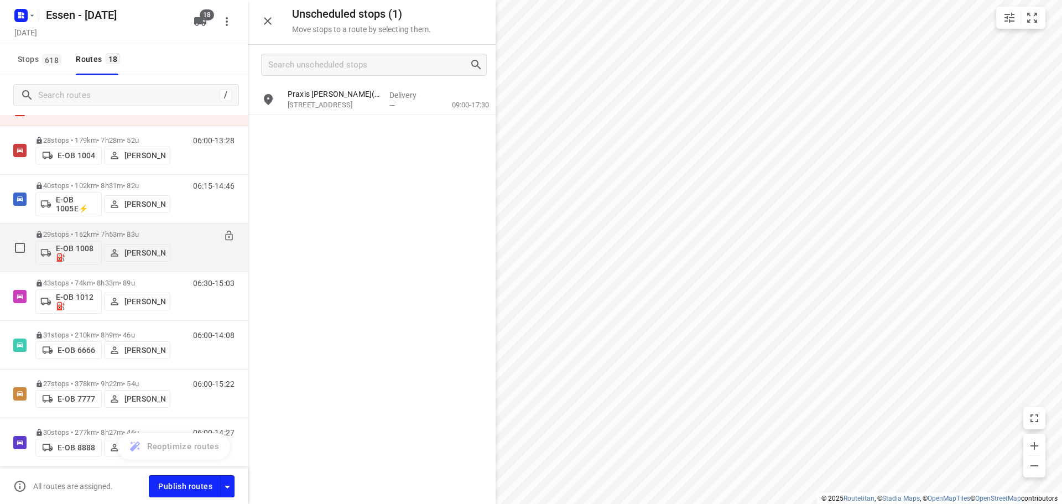
scroll to position [55, 0]
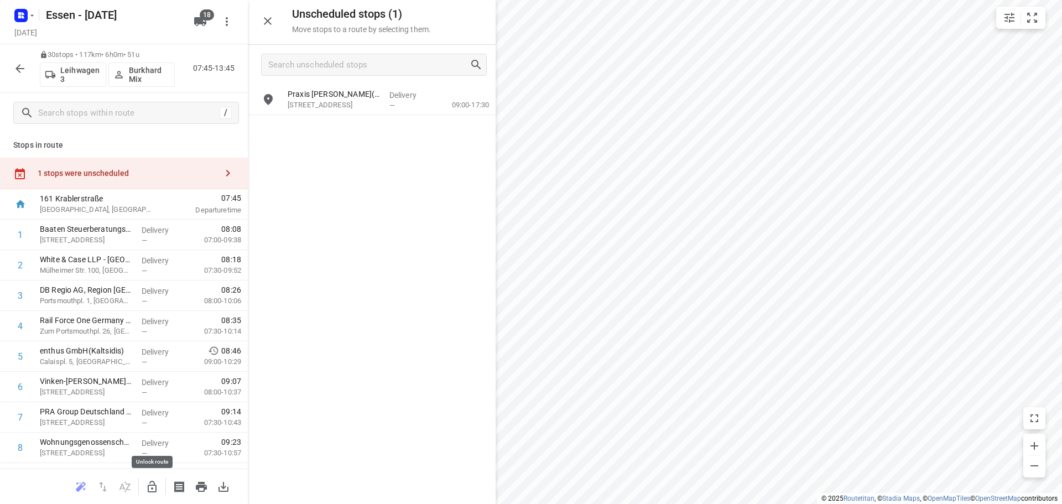
click at [157, 487] on icon "button" at bounding box center [151, 486] width 13 height 13
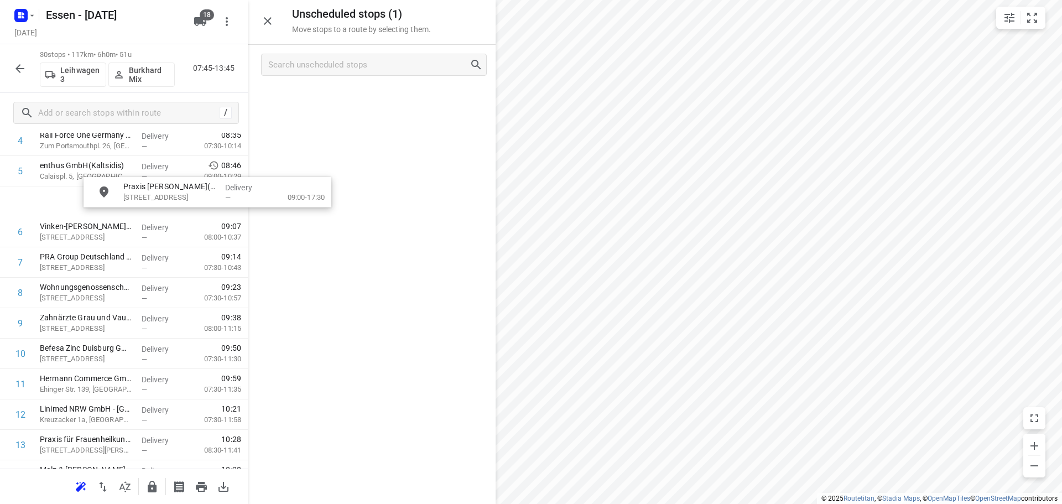
scroll to position [185, 0]
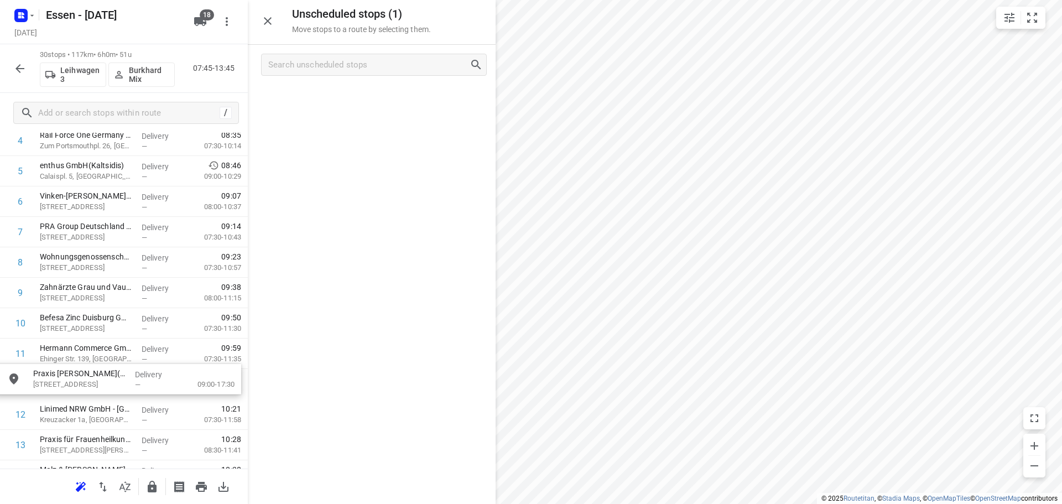
drag, startPoint x: 323, startPoint y: 100, endPoint x: 66, endPoint y: 383, distance: 382.6
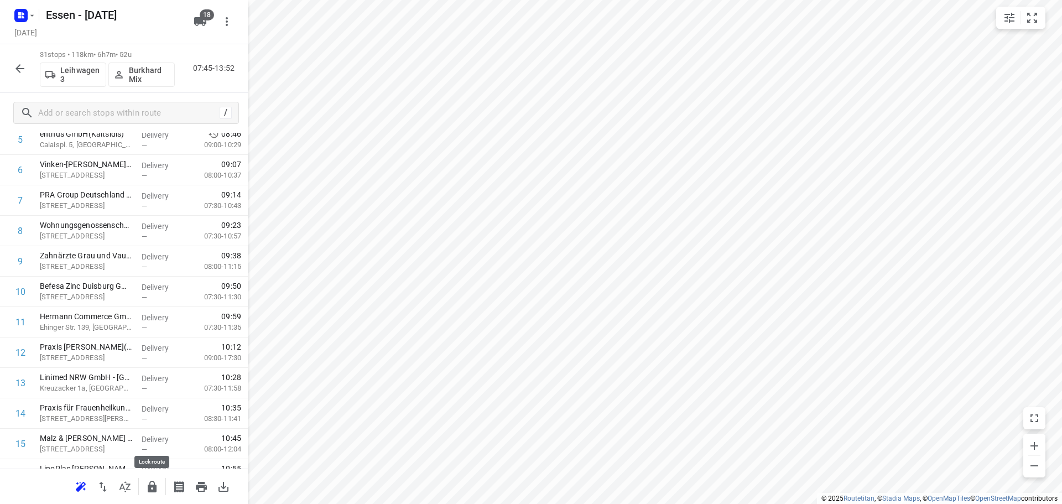
click at [151, 483] on icon "button" at bounding box center [151, 486] width 13 height 13
click at [19, 72] on icon "button" at bounding box center [19, 68] width 9 height 9
